Goal: Book appointment/travel/reservation

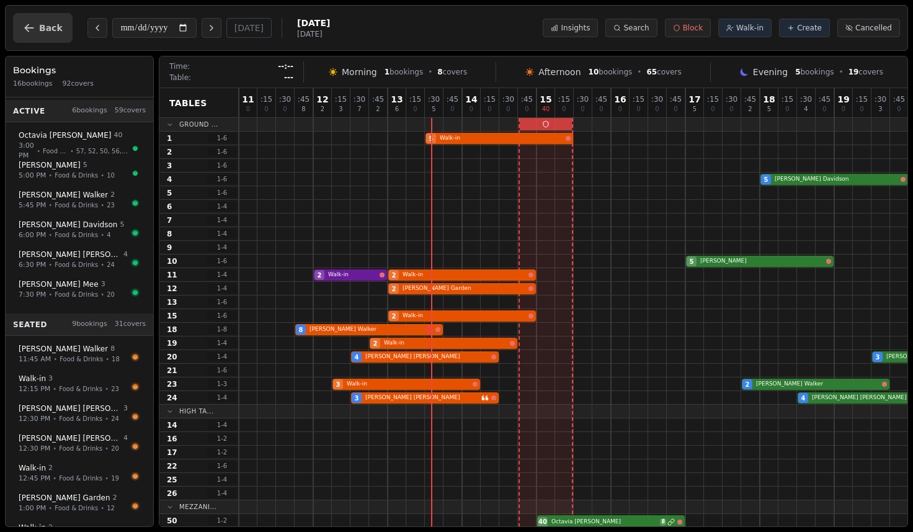
click at [31, 31] on icon "button" at bounding box center [29, 28] width 12 height 12
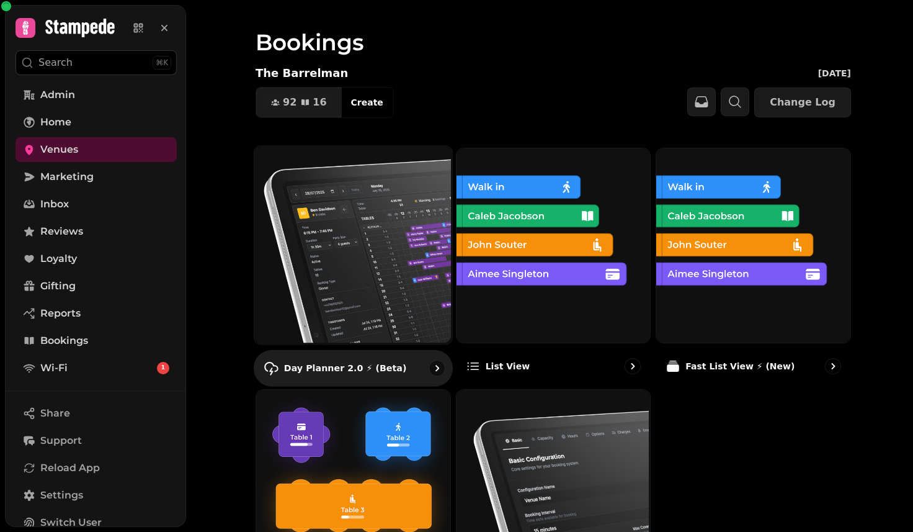
click at [401, 279] on img at bounding box center [352, 244] width 198 height 198
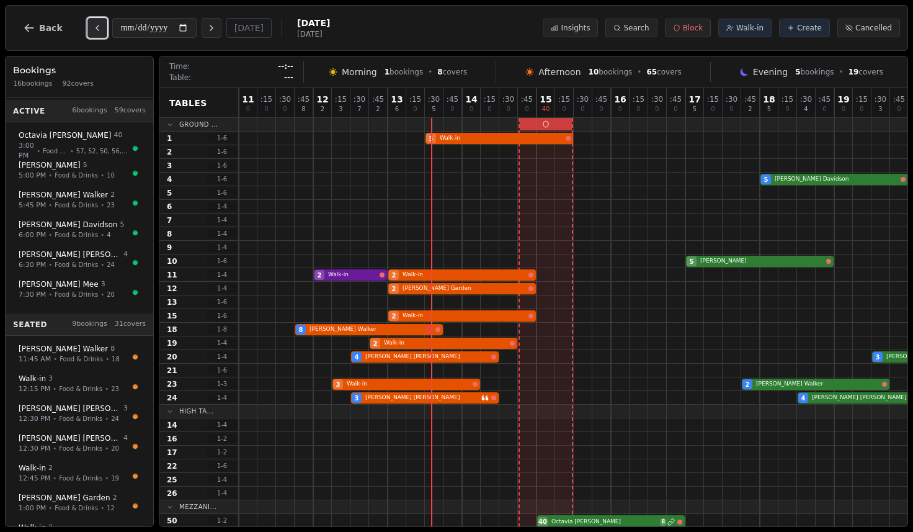
click at [99, 30] on icon "Previous day" at bounding box center [97, 28] width 10 height 10
type input "**********"
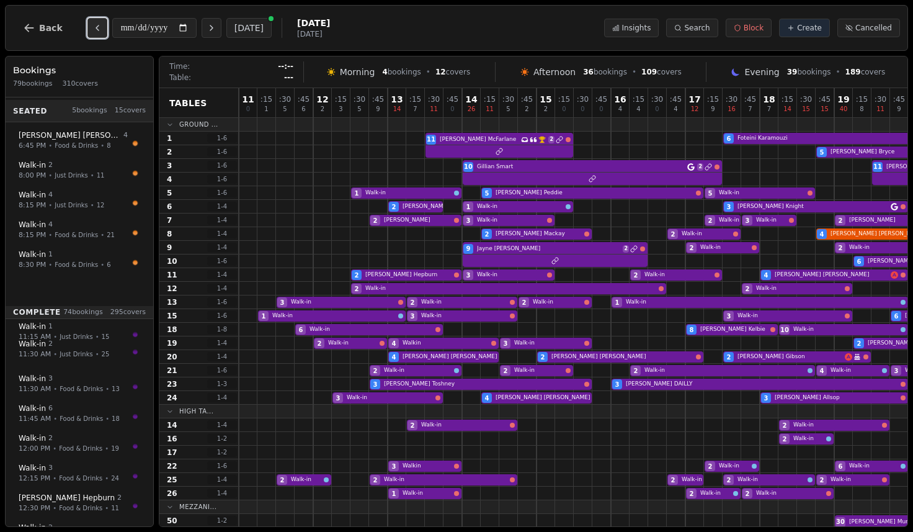
click at [92, 30] on icon "Previous day" at bounding box center [97, 28] width 10 height 10
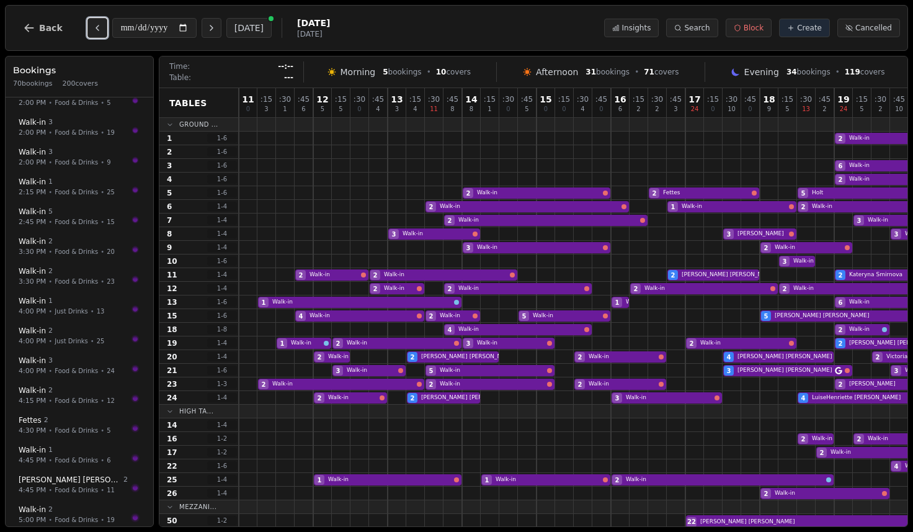
scroll to position [693, 0]
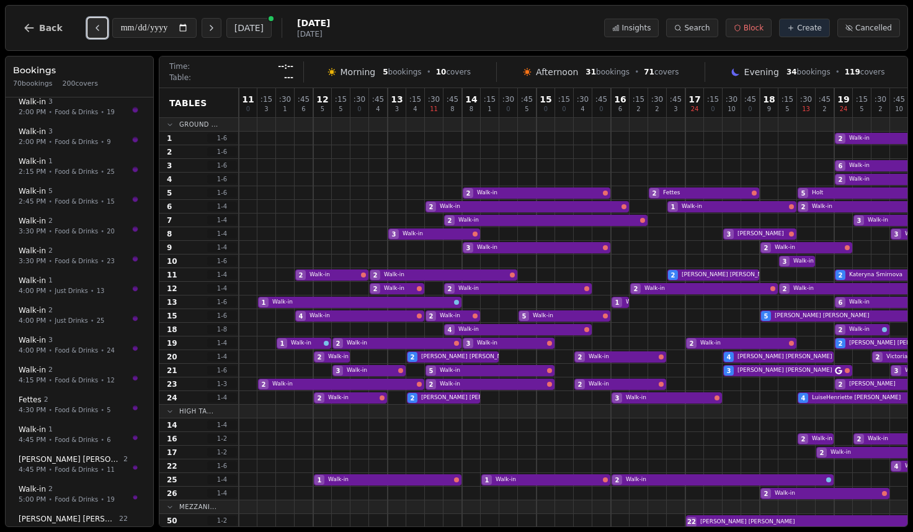
click at [93, 29] on icon "Previous day" at bounding box center [97, 28] width 10 height 10
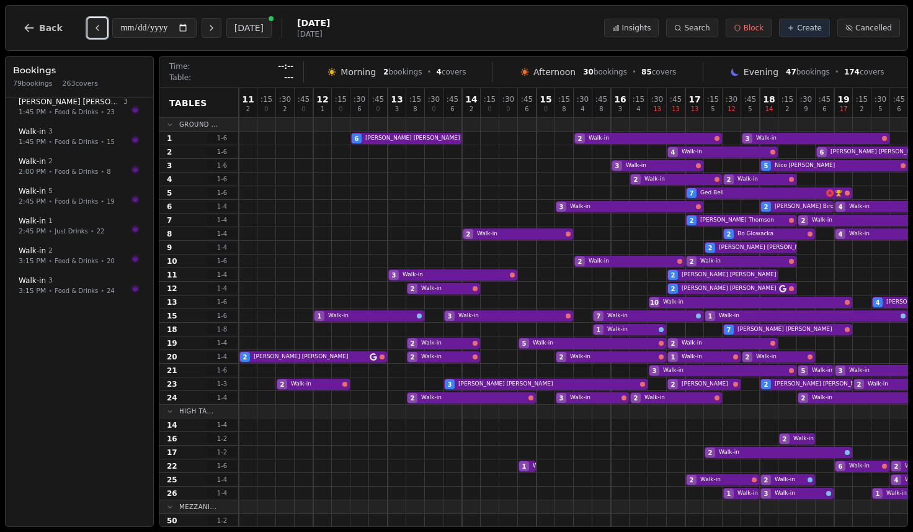
scroll to position [0, 0]
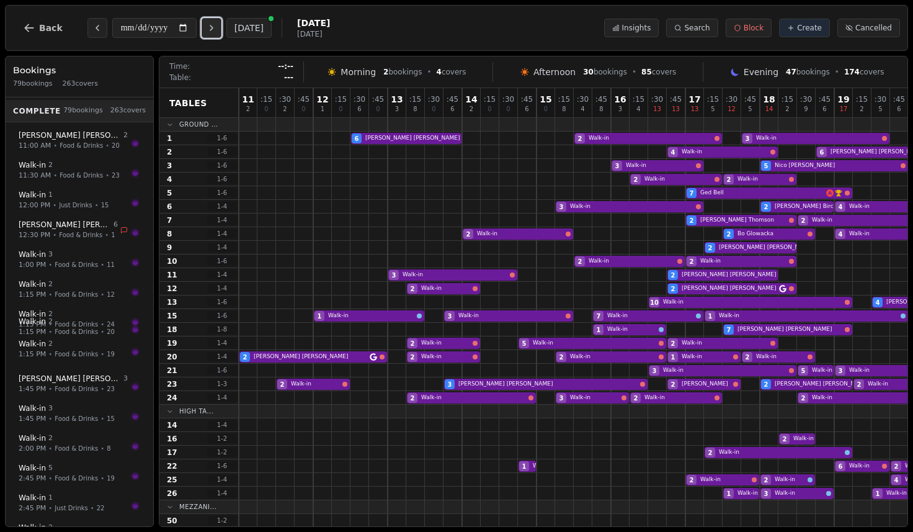
click at [211, 30] on icon "Next day" at bounding box center [212, 28] width 10 height 10
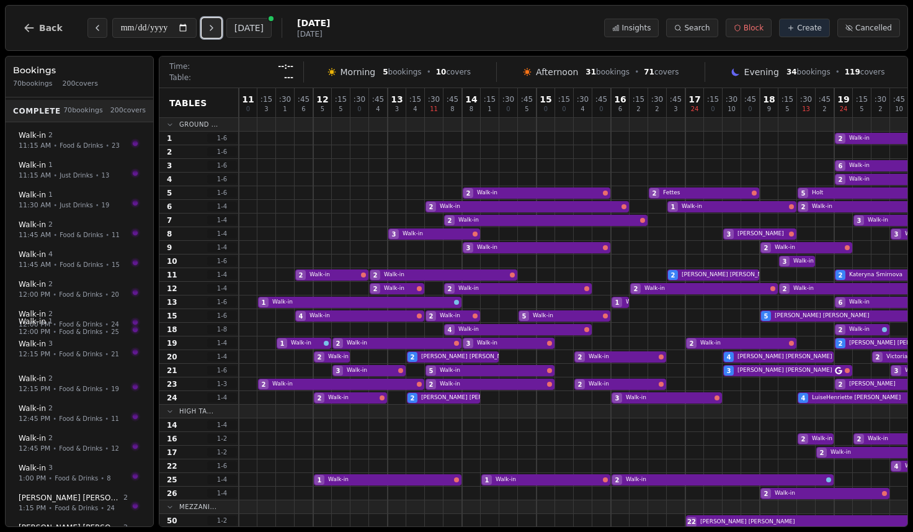
click at [211, 30] on icon "Next day" at bounding box center [212, 28] width 10 height 10
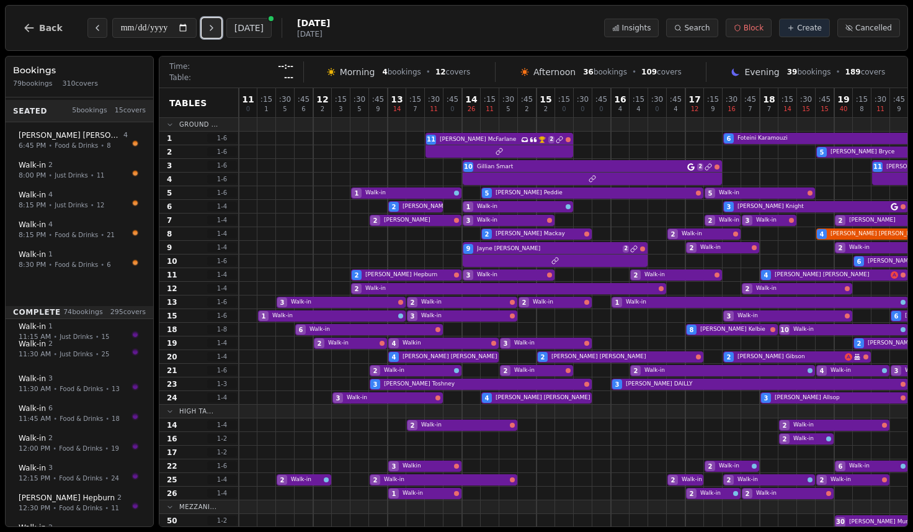
click at [211, 30] on icon "Next day" at bounding box center [212, 28] width 10 height 10
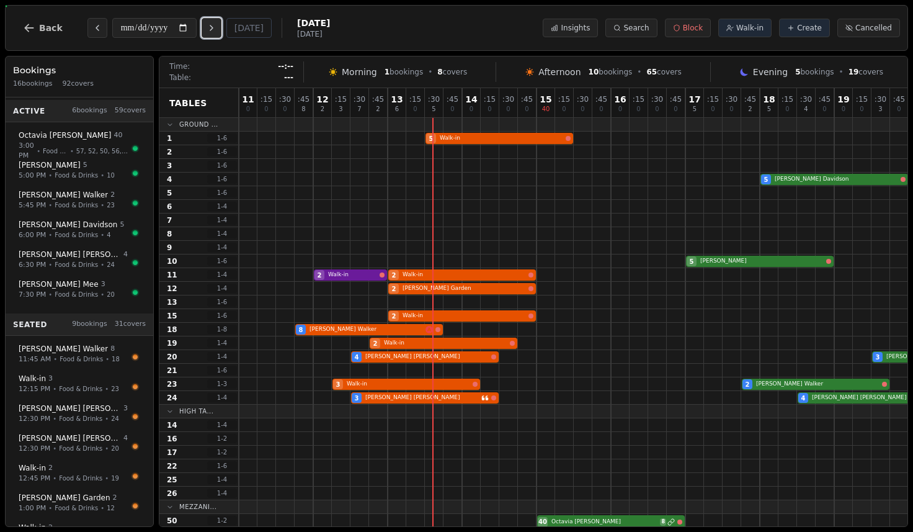
click at [211, 30] on icon "Next day" at bounding box center [212, 28] width 10 height 10
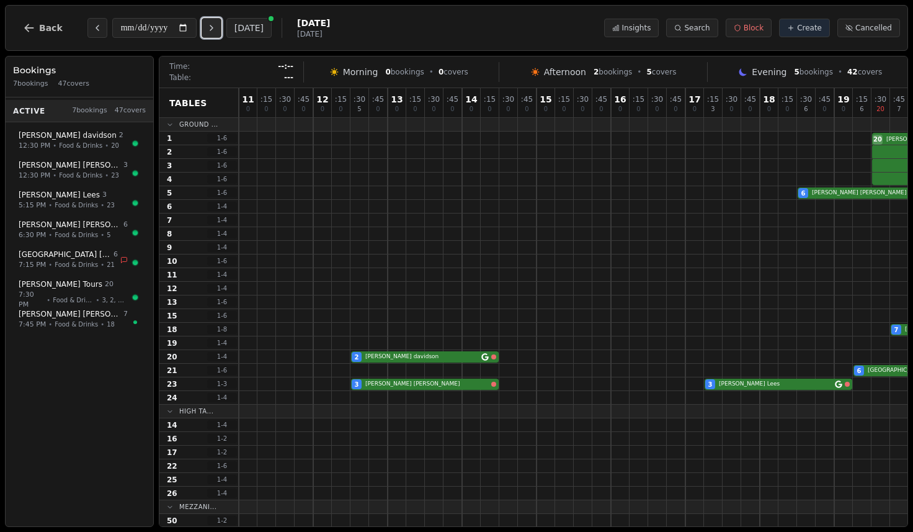
click at [211, 30] on icon "Next day" at bounding box center [212, 28] width 10 height 10
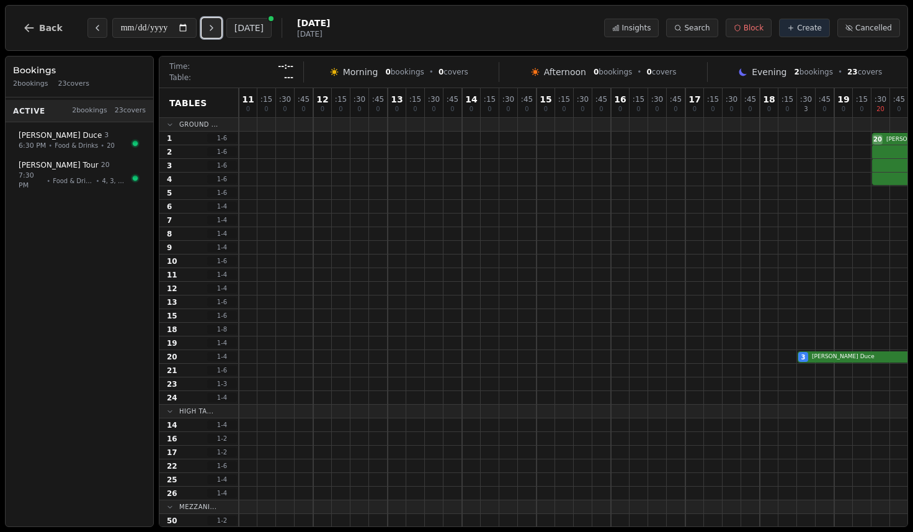
click at [211, 30] on icon "Next day" at bounding box center [212, 28] width 10 height 10
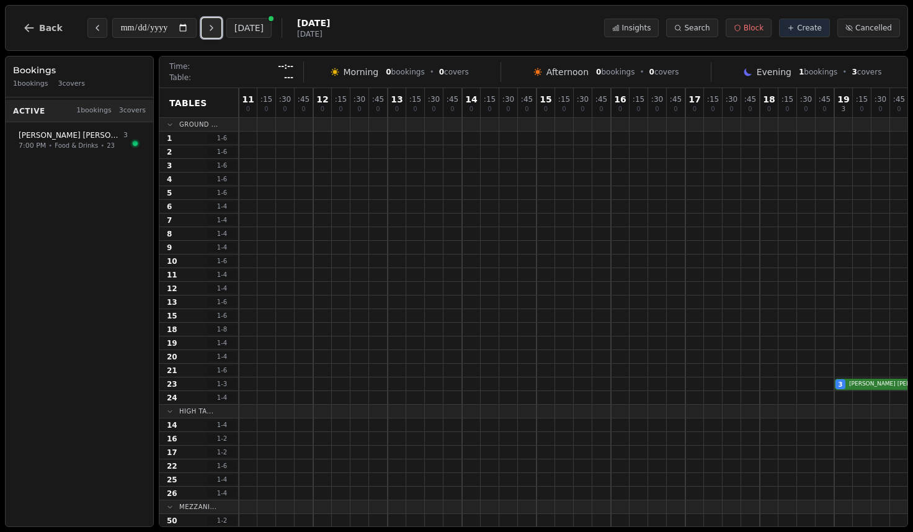
click at [211, 30] on icon "Next day" at bounding box center [212, 28] width 10 height 10
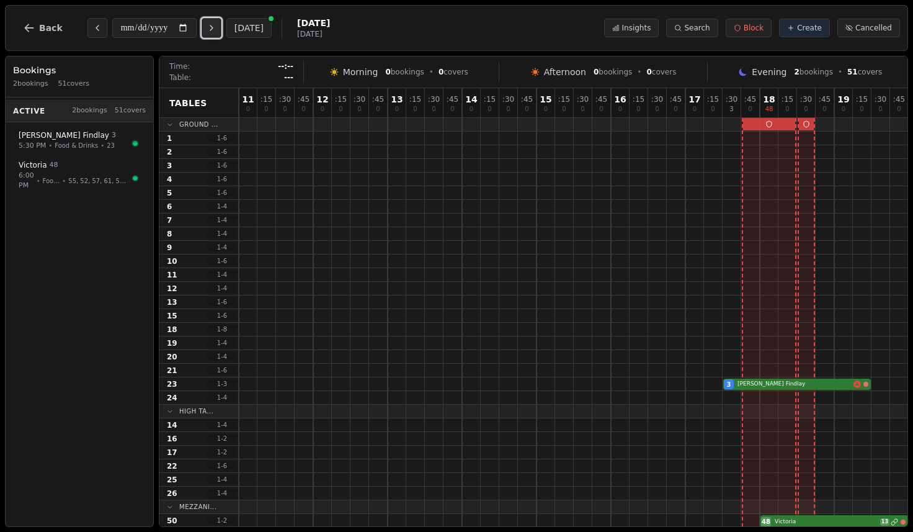
click at [211, 30] on icon "Next day" at bounding box center [212, 28] width 10 height 10
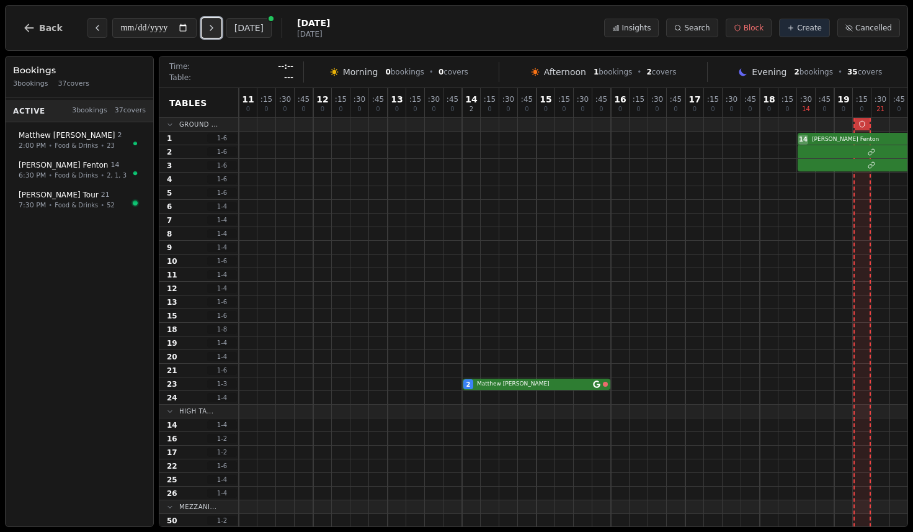
click at [211, 30] on icon "Next day" at bounding box center [212, 28] width 10 height 10
type input "**********"
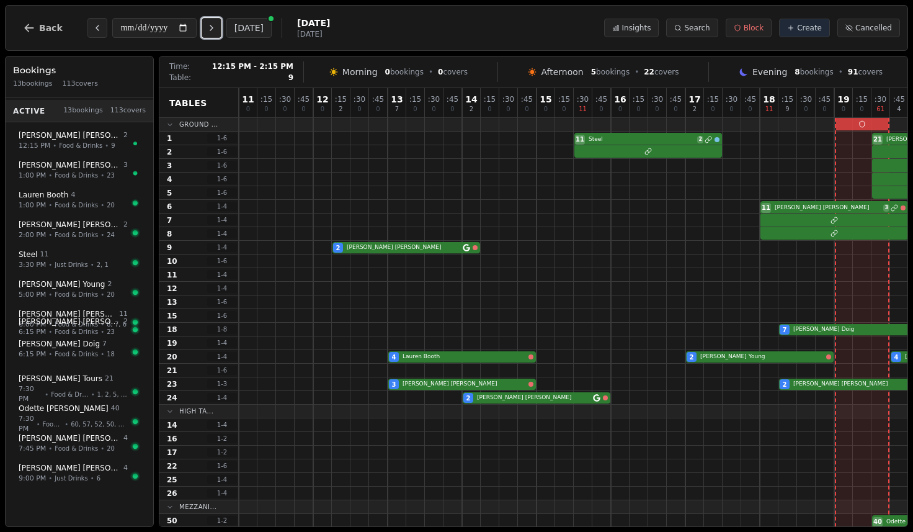
click at [370, 246] on div "2 Alan Ross" at bounding box center [723, 248] width 968 height 14
select select "****"
select select "*"
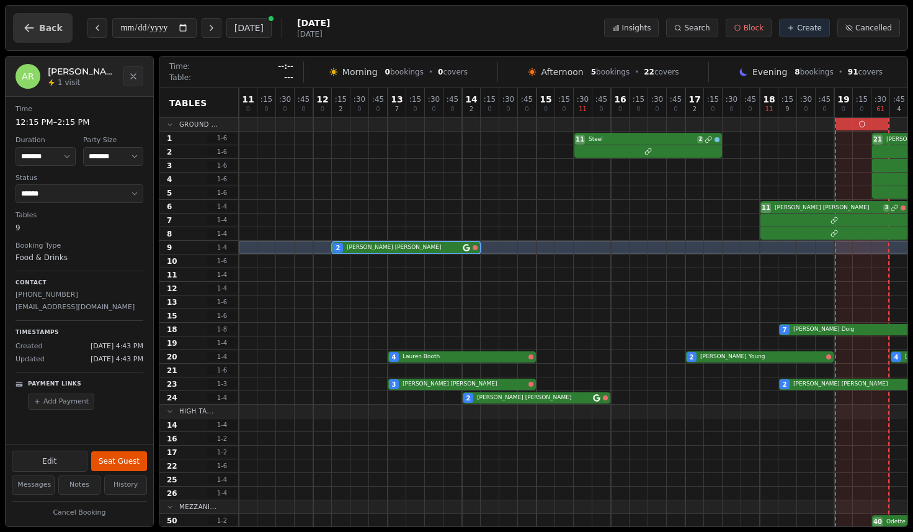
click at [35, 24] on button "Back" at bounding box center [43, 28] width 60 height 30
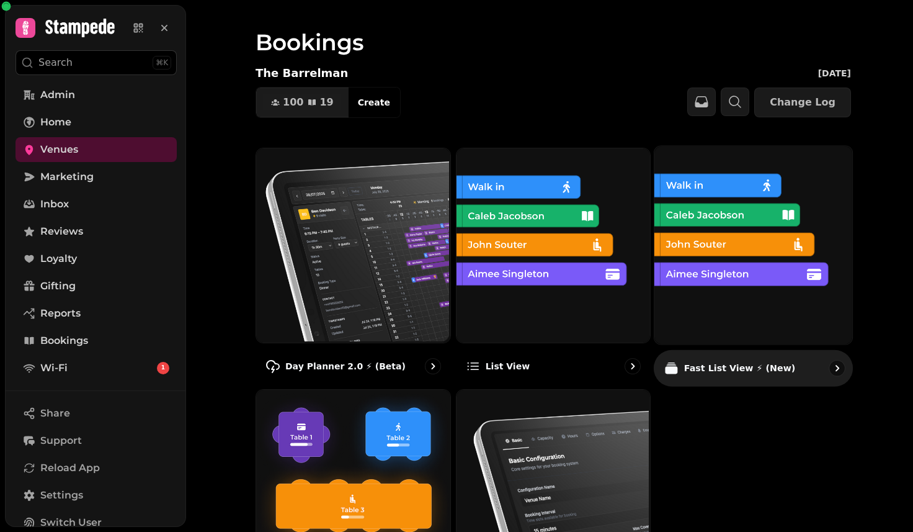
click at [805, 250] on img at bounding box center [752, 244] width 198 height 198
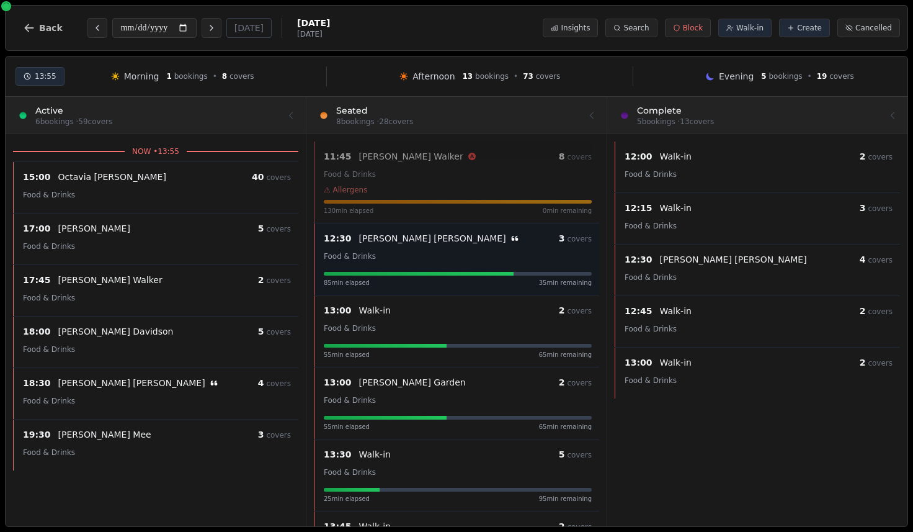
click at [416, 258] on div "Food & Drinks" at bounding box center [458, 255] width 268 height 15
select select "****"
select select "*"
select select "******"
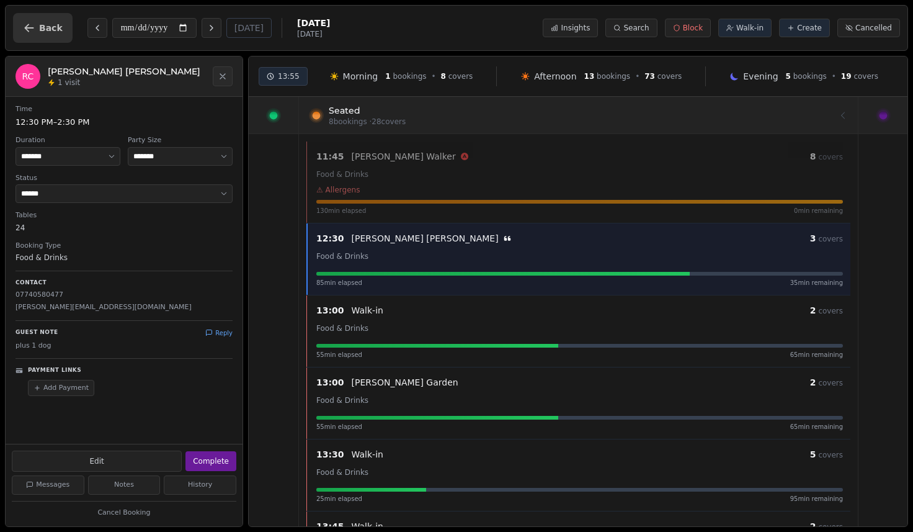
click at [30, 31] on icon "button" at bounding box center [29, 28] width 12 height 12
